Goal: Information Seeking & Learning: Learn about a topic

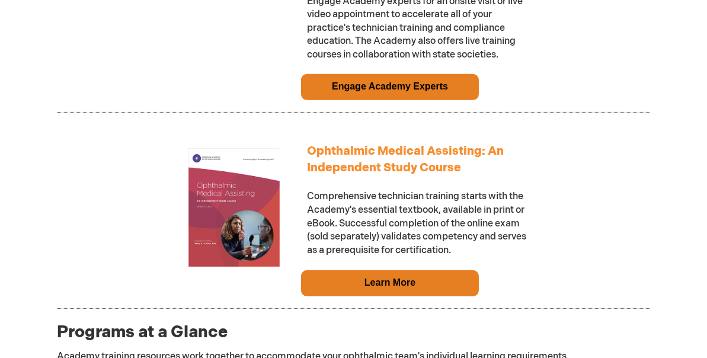
scroll to position [1067, 0]
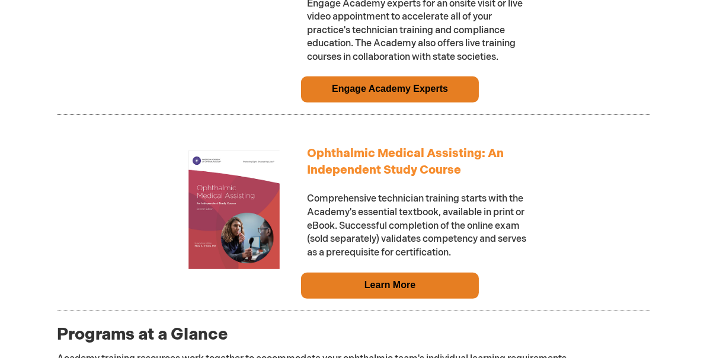
click at [336, 152] on link "Ophthalmic Medical Assisting: An Independent Study Course" at bounding box center [405, 161] width 197 height 31
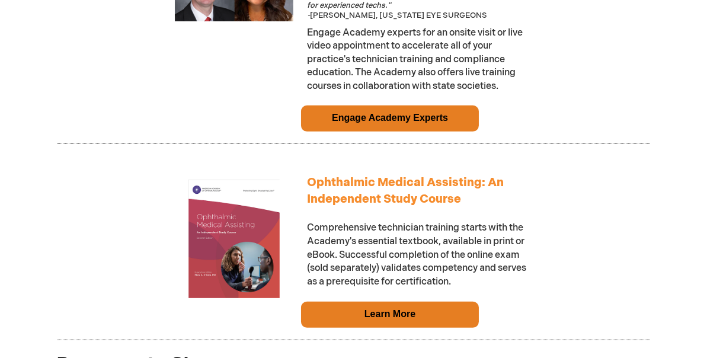
scroll to position [1120, 0]
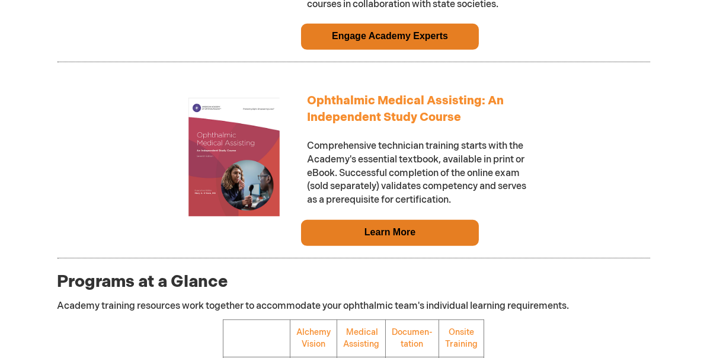
click at [327, 237] on td "Learn More" at bounding box center [390, 233] width 178 height 26
drag, startPoint x: 455, startPoint y: 235, endPoint x: 392, endPoint y: 209, distance: 67.7
click at [454, 234] on td "Learn More" at bounding box center [390, 233] width 178 height 26
click at [372, 232] on link "Learn More" at bounding box center [390, 232] width 51 height 10
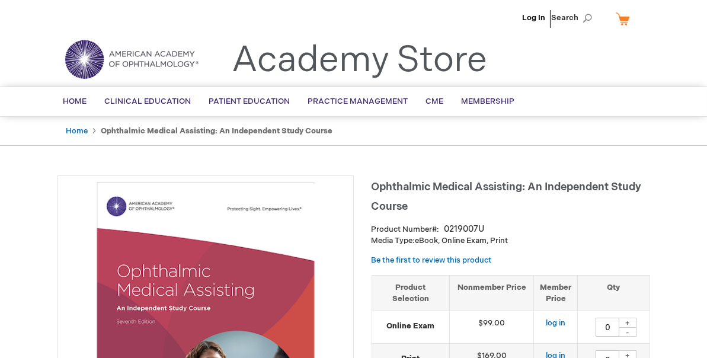
click at [468, 97] on span "Membership" at bounding box center [488, 101] width 53 height 9
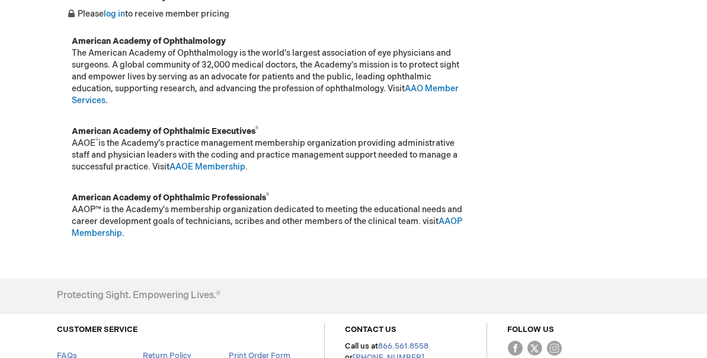
scroll to position [296, 0]
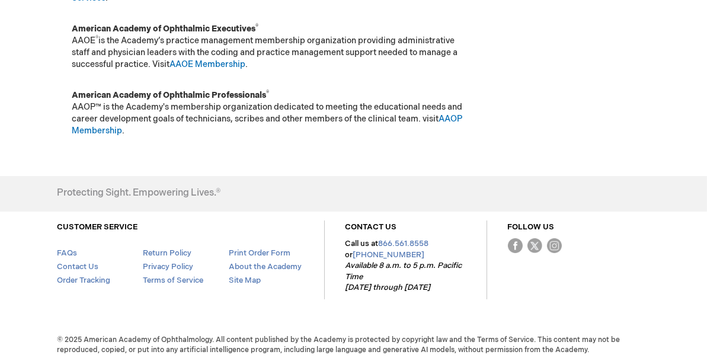
click at [90, 128] on link "AAOP Membership" at bounding box center [267, 125] width 391 height 22
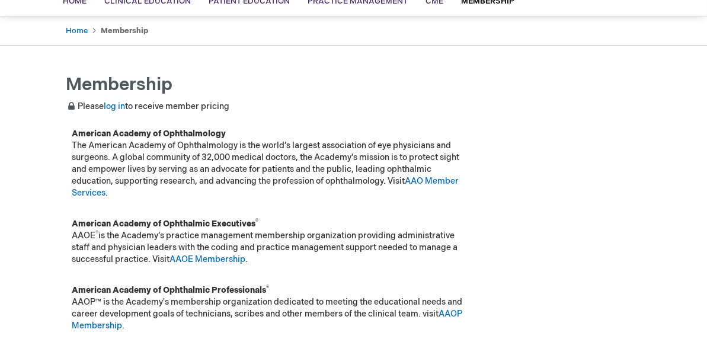
scroll to position [0, 0]
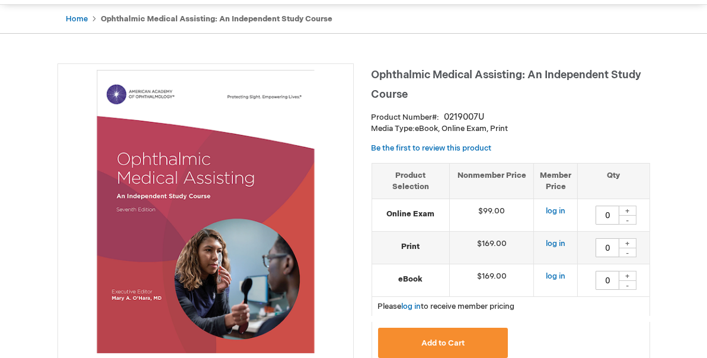
scroll to position [119, 0]
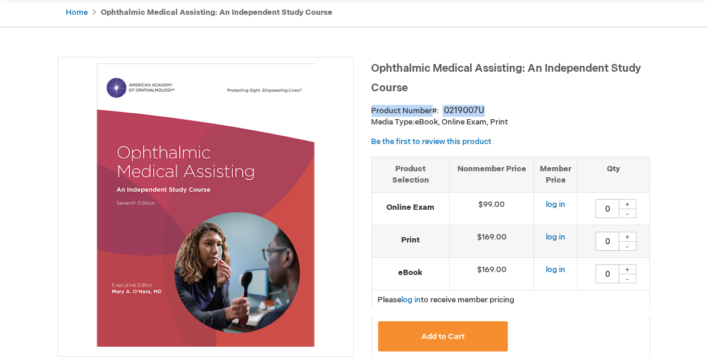
drag, startPoint x: 372, startPoint y: 108, endPoint x: 505, endPoint y: 112, distance: 132.9
click at [505, 112] on div "Product Number 0219007U" at bounding box center [511, 111] width 279 height 12
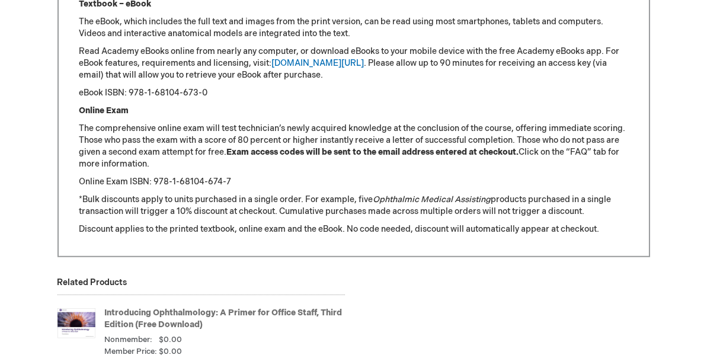
scroll to position [1482, 0]
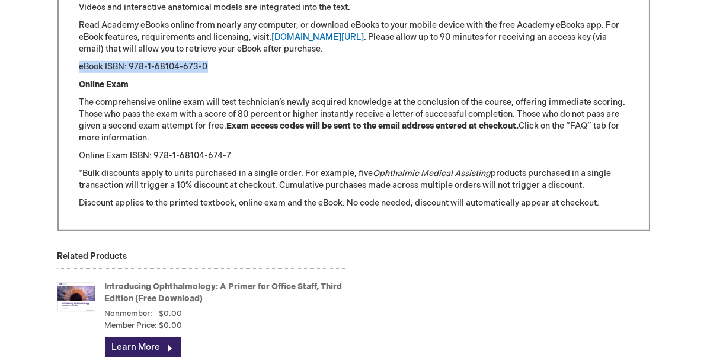
drag, startPoint x: 80, startPoint y: 66, endPoint x: 212, endPoint y: 69, distance: 131.7
click at [212, 69] on p "eBook ISBN: 978-1-68104-673-0" at bounding box center [353, 67] width 549 height 12
copy p "eBook ISBN: 978-1-68104-673-0"
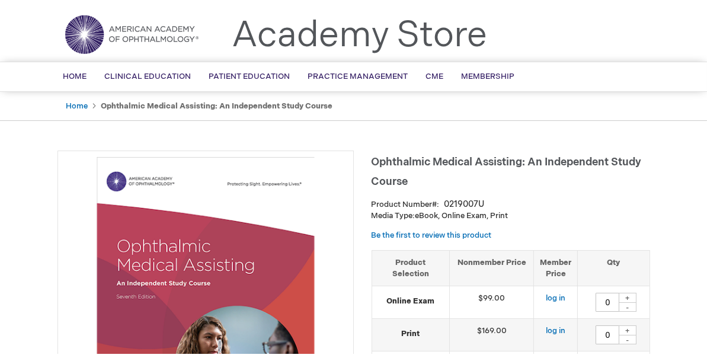
scroll to position [0, 0]
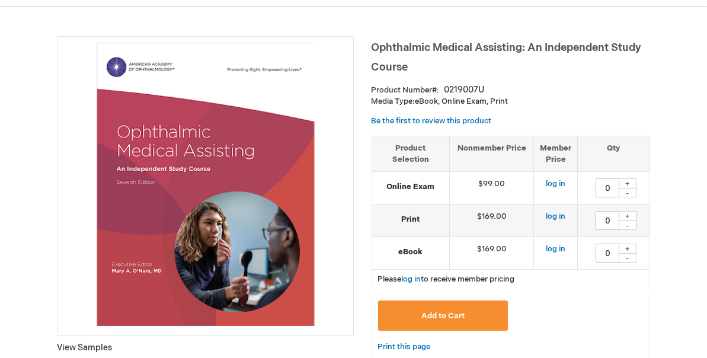
scroll to position [356, 0]
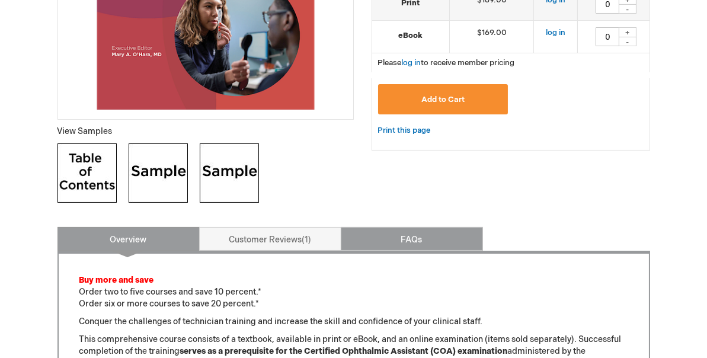
click at [409, 240] on link "FAQs" at bounding box center [412, 239] width 142 height 24
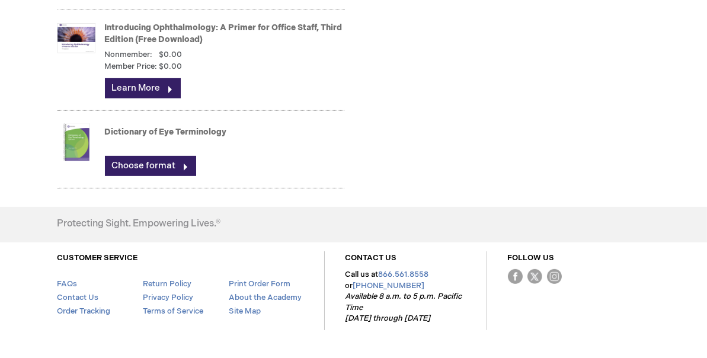
scroll to position [938, 0]
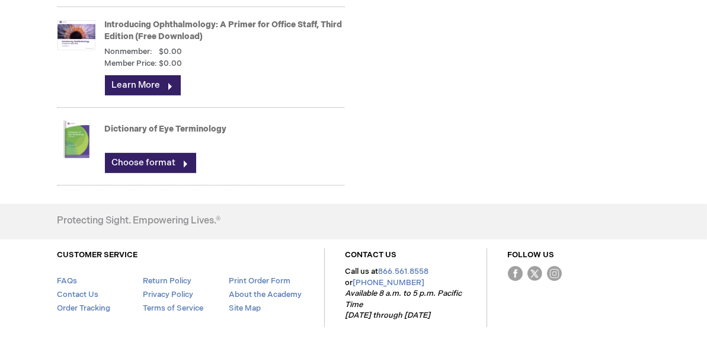
click at [189, 159] on link "Choose format" at bounding box center [150, 163] width 91 height 20
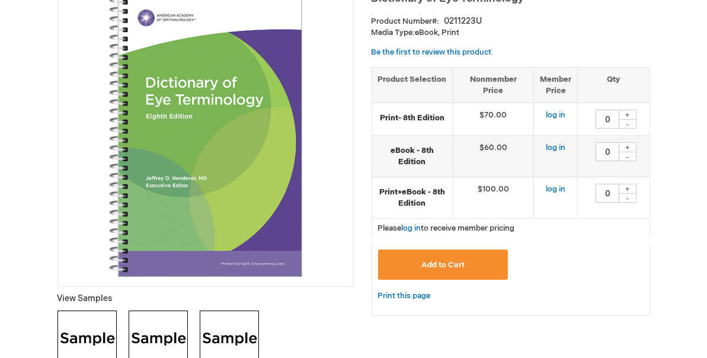
scroll to position [59, 0]
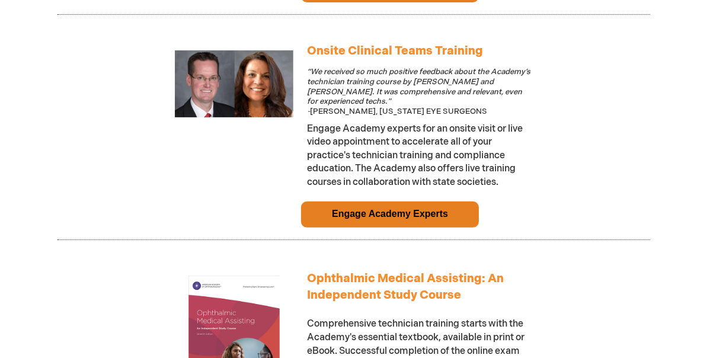
scroll to position [586, 0]
